Goal: Transaction & Acquisition: Book appointment/travel/reservation

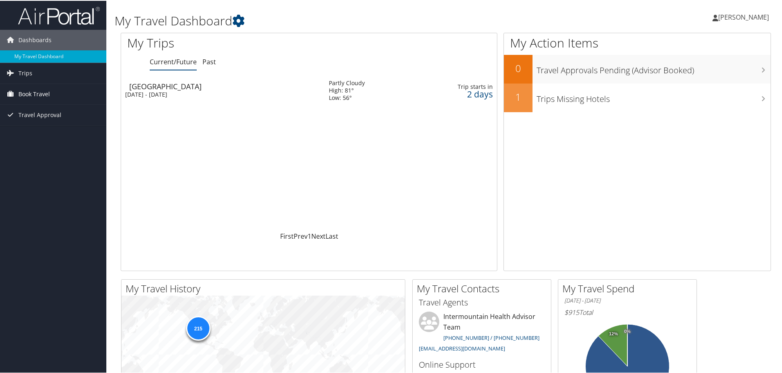
click at [42, 92] on span "Book Travel" at bounding box center [33, 93] width 31 height 20
click at [45, 135] on link "Book/Manage Online Trips" at bounding box center [53, 134] width 106 height 12
